Goal: Task Accomplishment & Management: Use online tool/utility

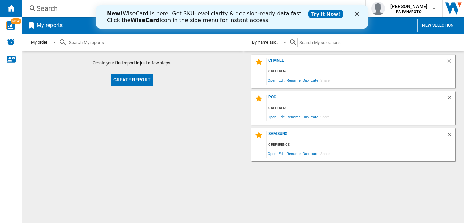
click at [360, 14] on div "Close" at bounding box center [358, 14] width 7 height 4
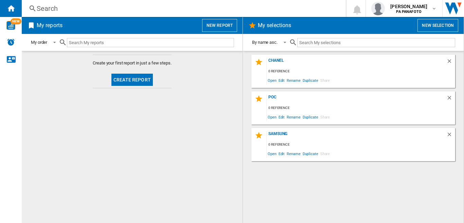
click at [134, 81] on button "Create report" at bounding box center [131, 80] width 41 height 12
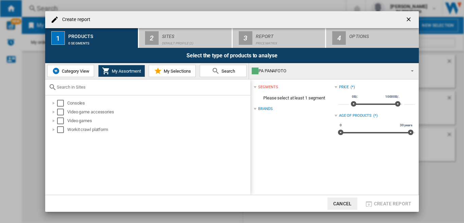
click at [77, 75] on button "Category View" at bounding box center [70, 71] width 47 height 12
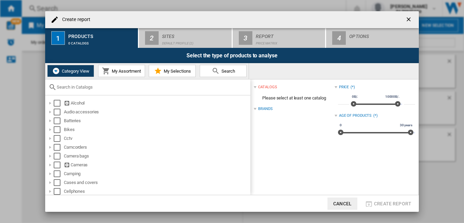
scroll to position [72, 0]
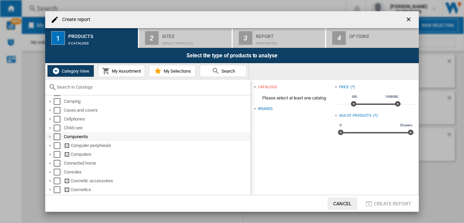
click at [51, 136] on div at bounding box center [50, 137] width 7 height 7
click at [58, 136] on div "Select" at bounding box center [57, 137] width 7 height 7
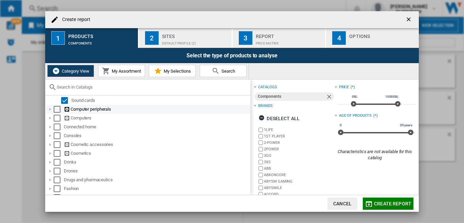
scroll to position [208, 0]
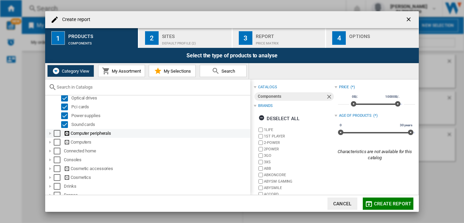
click at [51, 134] on div at bounding box center [50, 133] width 7 height 7
click at [55, 133] on div "Select" at bounding box center [57, 133] width 7 height 7
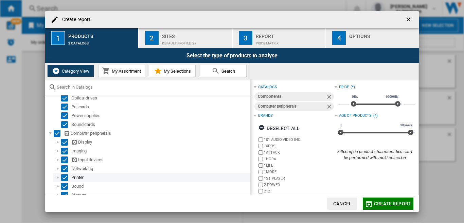
scroll to position [242, 0]
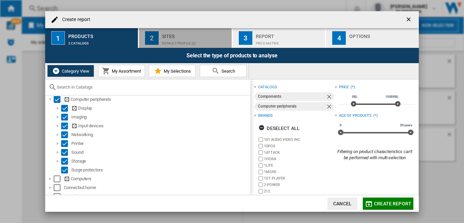
click at [175, 40] on div "Default profile (2)" at bounding box center [195, 41] width 67 height 7
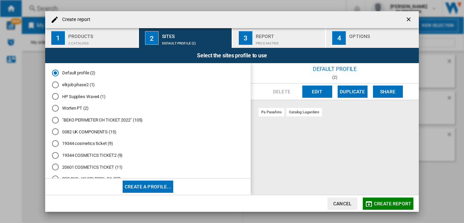
click at [333, 18] on div "Create report" at bounding box center [232, 19] width 374 height 17
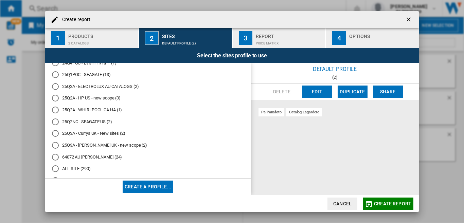
click at [58, 122] on div "25Q2NC - SEAGATE US (2)" at bounding box center [55, 122] width 7 height 7
click at [318, 90] on button "Edit" at bounding box center [318, 92] width 30 height 12
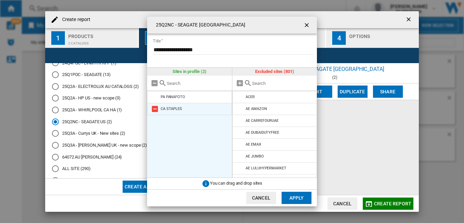
click at [155, 109] on md-icon at bounding box center [155, 109] width 8 height 8
click at [261, 85] on input "text" at bounding box center [283, 83] width 62 height 5
click at [258, 83] on input "text" at bounding box center [283, 83] width 62 height 5
paste input "IN FLIPKART"
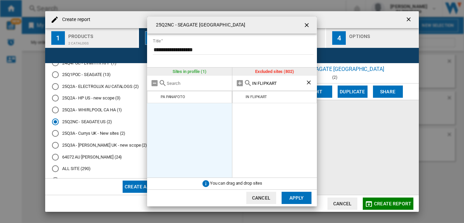
click at [260, 83] on input "IN FLIPKART" at bounding box center [279, 83] width 54 height 5
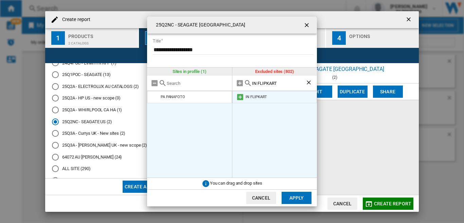
click at [241, 98] on md-icon at bounding box center [240, 97] width 8 height 8
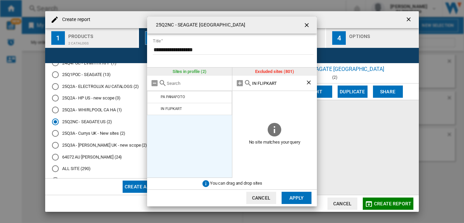
click at [264, 83] on input "IN FLIPKART" at bounding box center [279, 83] width 54 height 5
paste input "AU JBHI-FI"
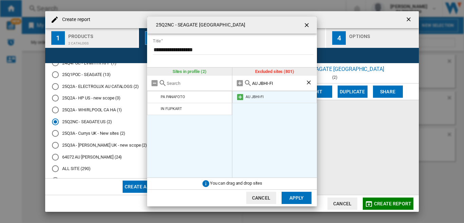
click at [240, 97] on md-icon at bounding box center [240, 97] width 8 height 8
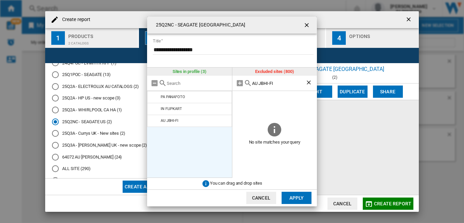
click at [265, 83] on input "AU JBHI-FI" at bounding box center [279, 83] width 54 height 5
paste input "ID TOKOPEDIA"
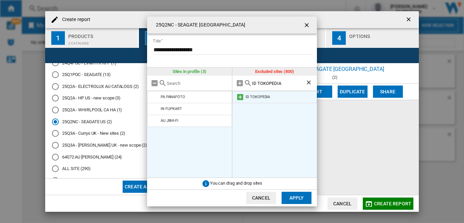
type input "ID TOKOPEDIA"
click at [238, 96] on md-icon at bounding box center [240, 97] width 8 height 8
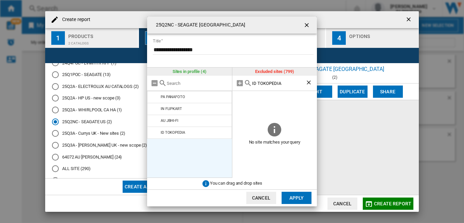
click at [296, 202] on button "Apply" at bounding box center [297, 198] width 30 height 12
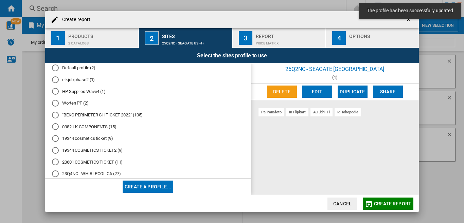
scroll to position [0, 0]
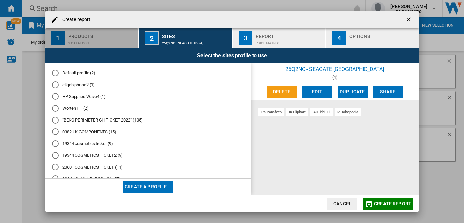
click at [75, 36] on div "Products" at bounding box center [101, 34] width 67 height 7
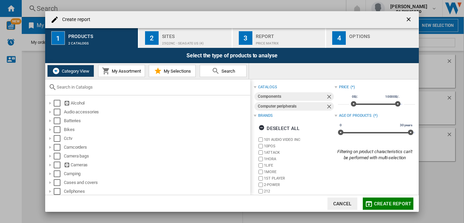
scroll to position [102, 0]
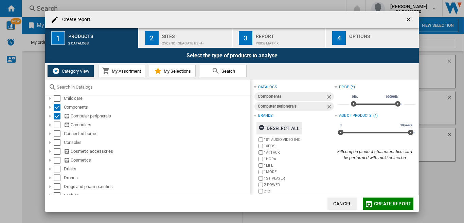
click at [276, 126] on div "Deselect all" at bounding box center [279, 128] width 41 height 12
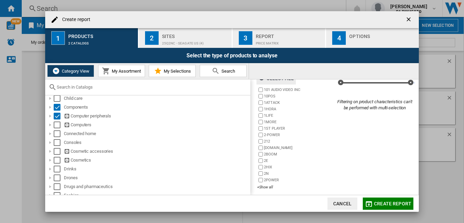
scroll to position [53, 0]
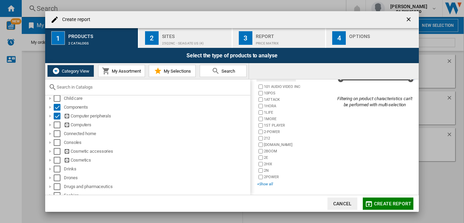
click at [266, 185] on div "+Show all" at bounding box center [295, 184] width 77 height 5
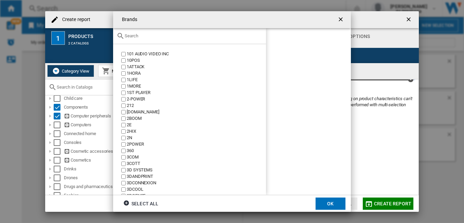
scroll to position [677, 0]
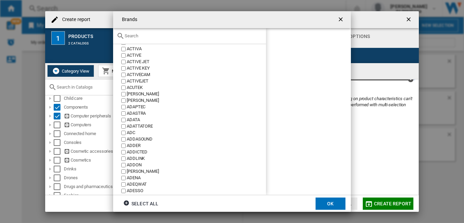
click at [126, 120] on label "ADATA" at bounding box center [193, 120] width 146 height 6
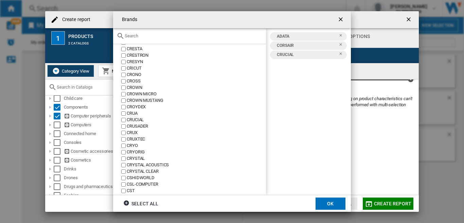
scroll to position [18747, 0]
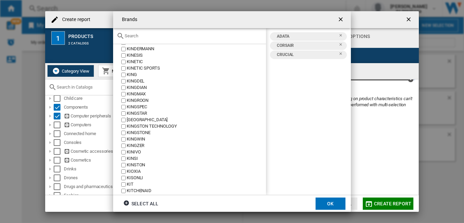
click at [137, 121] on div "[GEOGRAPHIC_DATA]" at bounding box center [196, 120] width 139 height 6
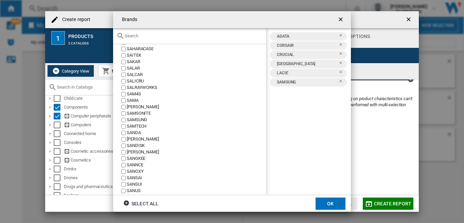
scroll to position [30255, 0]
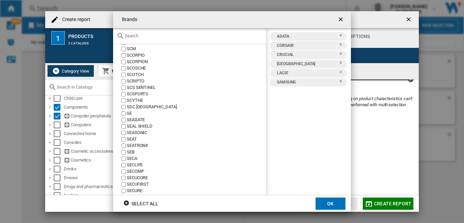
click at [131, 121] on div "SEAGATE" at bounding box center [196, 120] width 139 height 6
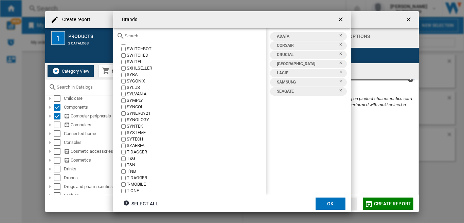
click at [134, 121] on div "SYNOLOGY" at bounding box center [196, 120] width 139 height 6
click at [139, 120] on div "SYNOLOGY" at bounding box center [196, 120] width 139 height 6
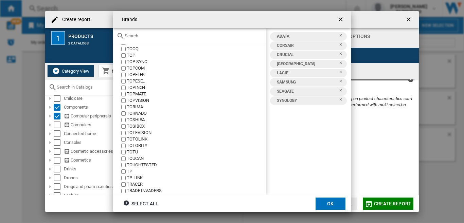
click at [128, 121] on div "TOSHIBA" at bounding box center [196, 120] width 139 height 6
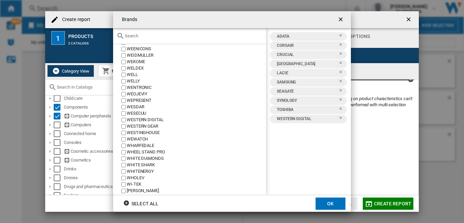
click at [330, 204] on button "OK" at bounding box center [331, 204] width 30 height 12
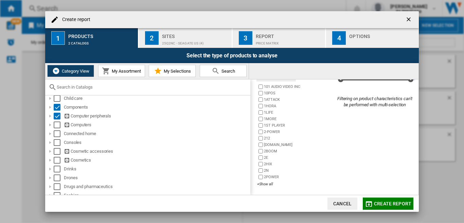
click at [389, 203] on span "Create report" at bounding box center [392, 203] width 37 height 5
click at [381, 204] on span "Create report" at bounding box center [392, 203] width 37 height 5
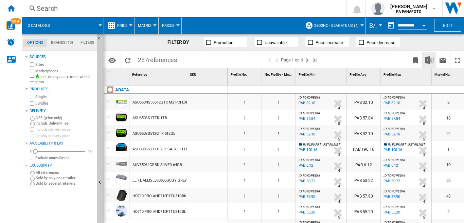
click at [431, 61] on img "Download in Excel" at bounding box center [430, 60] width 8 height 8
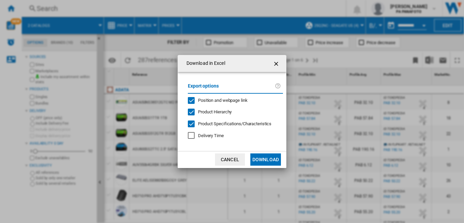
click at [263, 159] on button "Download" at bounding box center [266, 160] width 31 height 12
